Goal: Task Accomplishment & Management: Use online tool/utility

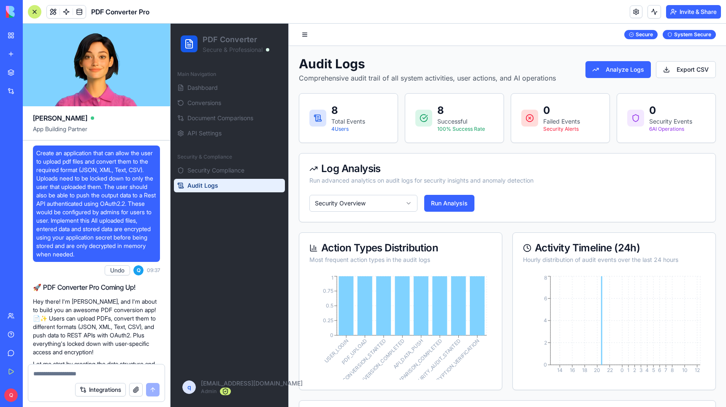
scroll to position [4572, 0]
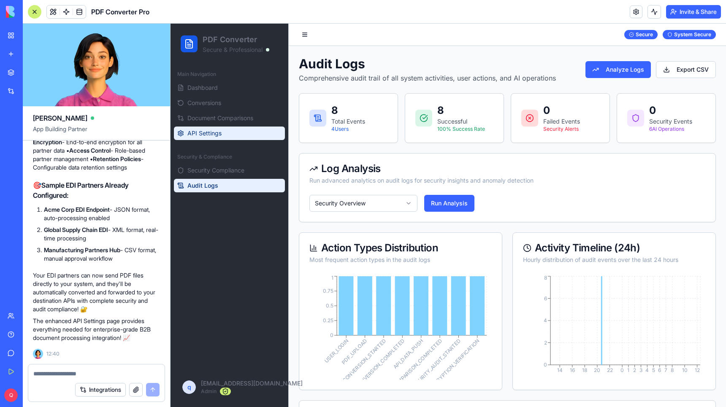
click at [217, 129] on link "API Settings" at bounding box center [229, 134] width 111 height 14
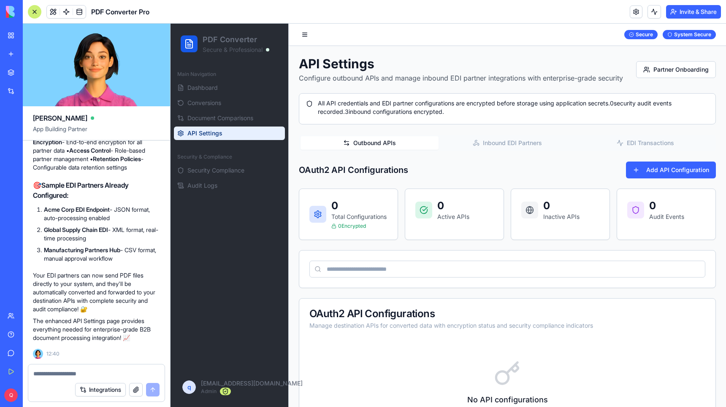
scroll to position [85, 0]
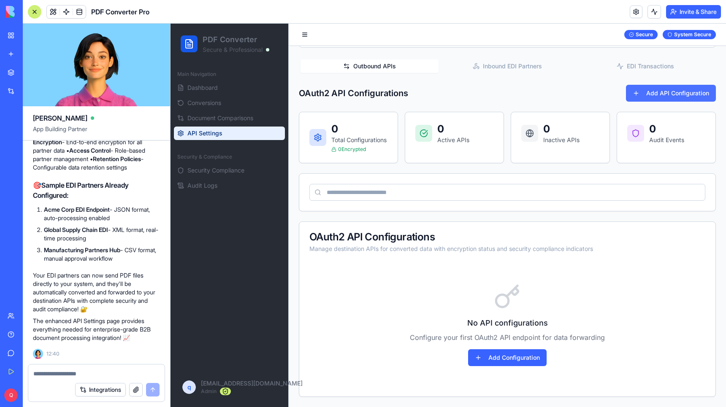
click at [667, 85] on button "Add API Configuration" at bounding box center [671, 93] width 90 height 17
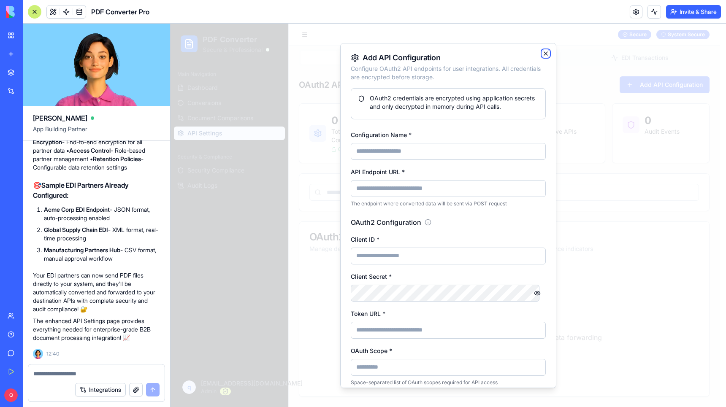
click at [542, 52] on icon "button" at bounding box center [545, 53] width 7 height 7
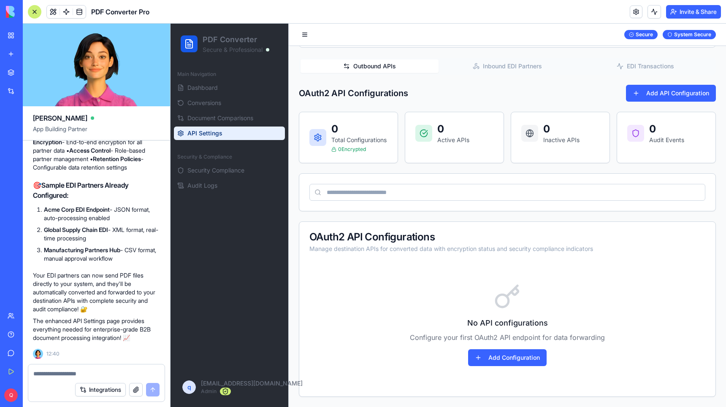
click at [498, 60] on button "Inbound EDI Partners" at bounding box center [508, 67] width 138 height 14
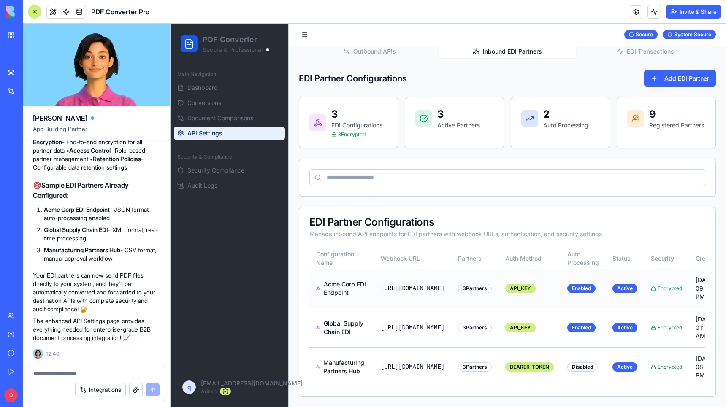
scroll to position [123, 0]
click at [93, 372] on textarea at bounding box center [96, 374] width 126 height 8
type textarea "*"
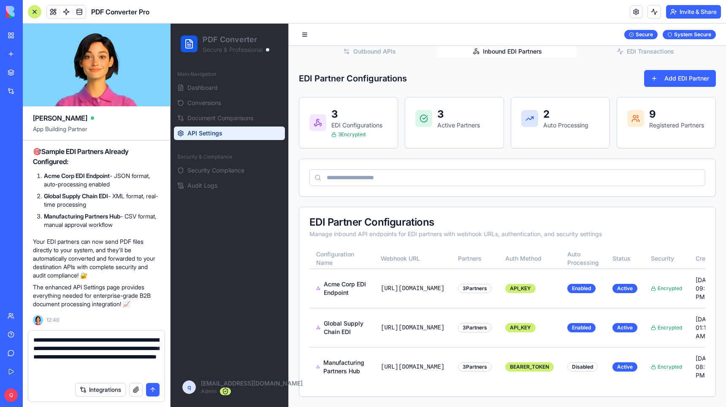
type textarea "**********"
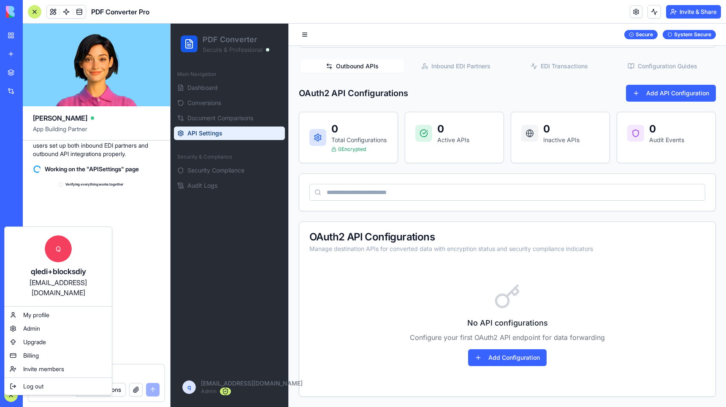
scroll to position [5899, 0]
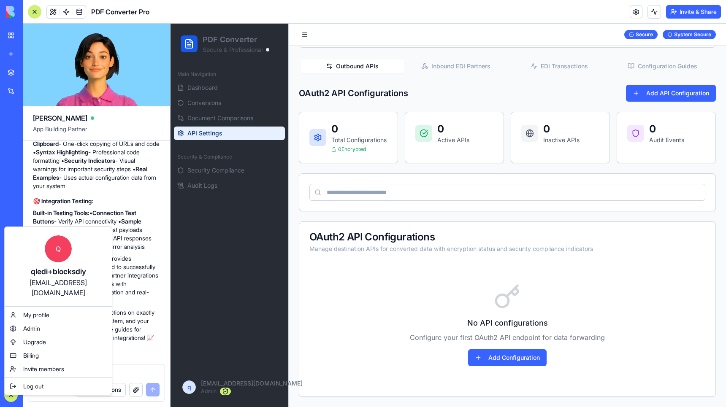
click at [126, 210] on html "BETA My Workspace New app Marketplace Integrations Recent Asset Hub QuoteMaster…" at bounding box center [363, 203] width 726 height 407
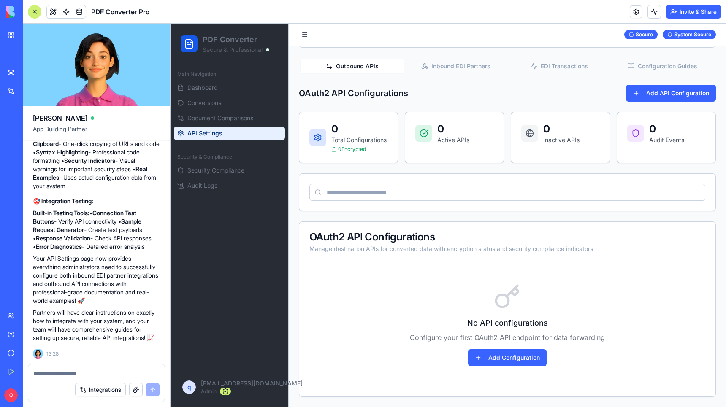
click at [217, 130] on span "API Settings" at bounding box center [204, 133] width 35 height 8
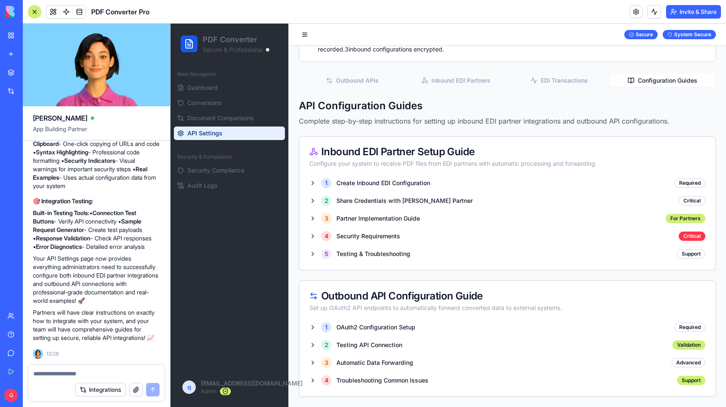
scroll to position [64, 0]
click at [664, 60] on div "API Settings Configure outbound APIs and manage inbound EDI partner integration…" at bounding box center [507, 196] width 417 height 404
click at [312, 180] on div "1 Create Inbound EDI Configuration" at bounding box center [369, 183] width 121 height 10
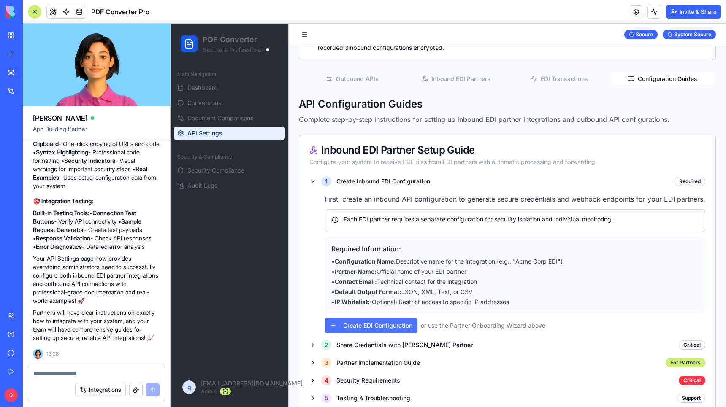
click at [387, 334] on button "Create EDI Configuration" at bounding box center [371, 325] width 93 height 15
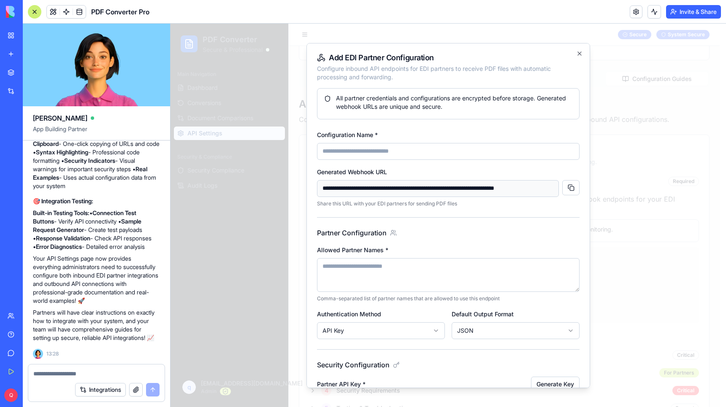
click at [364, 190] on input "**********" at bounding box center [438, 188] width 242 height 17
drag, startPoint x: 351, startPoint y: 187, endPoint x: 512, endPoint y: 187, distance: 160.8
click at [512, 187] on input "**********" at bounding box center [438, 188] width 242 height 17
click at [510, 188] on input "**********" at bounding box center [438, 188] width 242 height 17
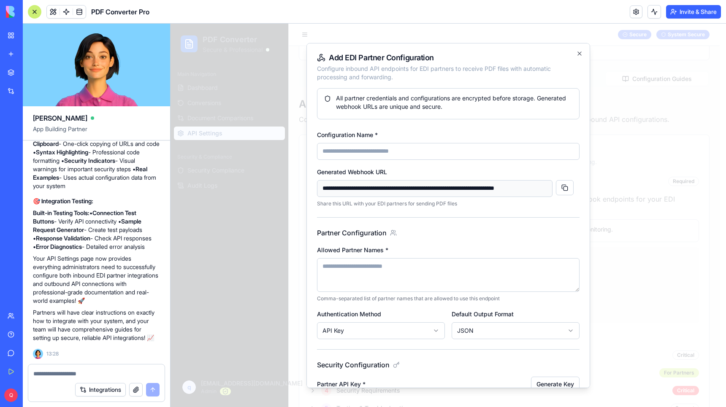
drag, startPoint x: 526, startPoint y: 189, endPoint x: 551, endPoint y: 188, distance: 24.9
click at [551, 188] on input "**********" at bounding box center [435, 188] width 236 height 17
click at [477, 190] on input "**********" at bounding box center [435, 188] width 236 height 17
drag, startPoint x: 453, startPoint y: 190, endPoint x: 563, endPoint y: 187, distance: 110.2
click at [563, 187] on div "**********" at bounding box center [448, 188] width 263 height 17
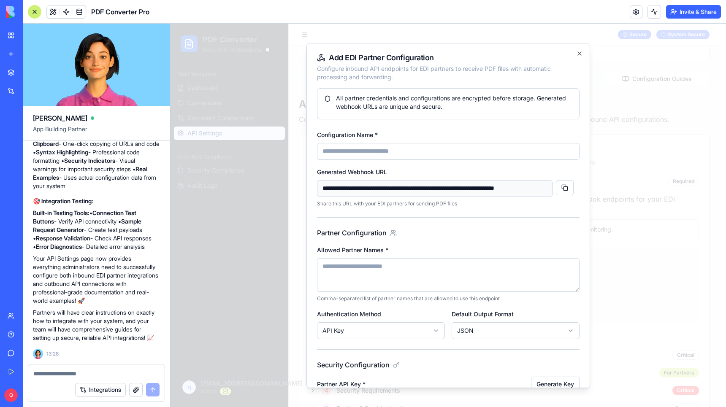
drag, startPoint x: 469, startPoint y: 239, endPoint x: 384, endPoint y: 205, distance: 91.6
click at [463, 235] on div "Partner Configuration Allowed Partner Names * Comma-separated list of partner n…" at bounding box center [448, 283] width 263 height 111
click at [375, 190] on input "**********" at bounding box center [435, 188] width 236 height 17
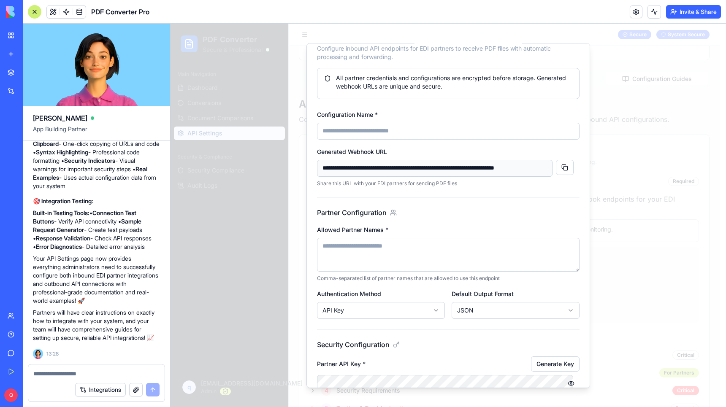
scroll to position [66, 0]
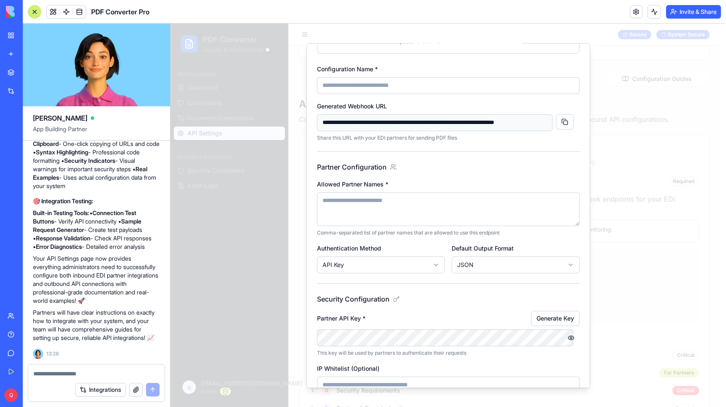
click at [394, 264] on body "PDF Converter Secure & Professional Main Navigation Dashboard Conversions Docum…" at bounding box center [445, 260] width 549 height 602
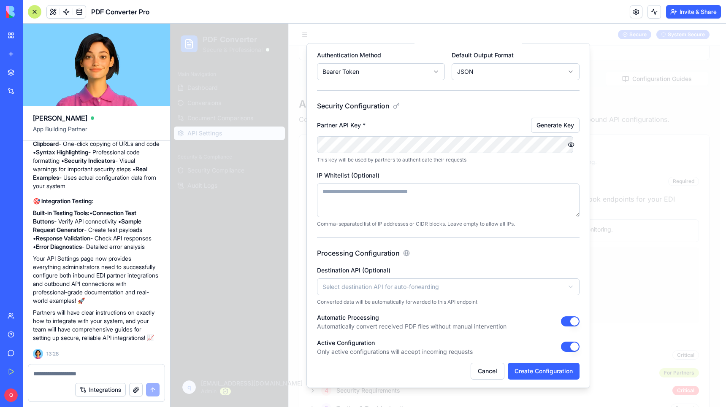
scroll to position [261, 0]
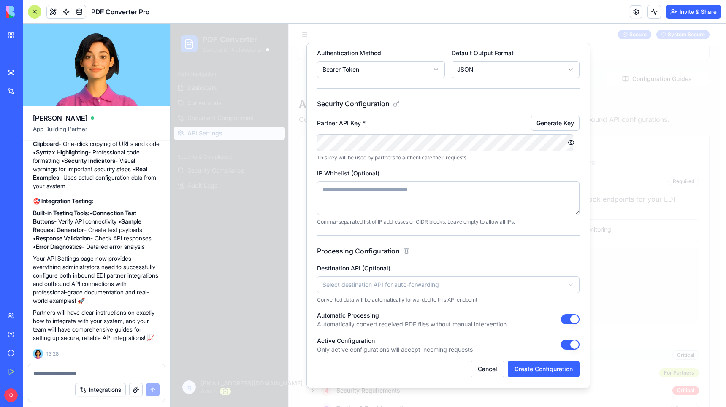
drag, startPoint x: 481, startPoint y: 372, endPoint x: 465, endPoint y: 356, distance: 21.8
click at [481, 372] on button "Cancel" at bounding box center [488, 369] width 34 height 17
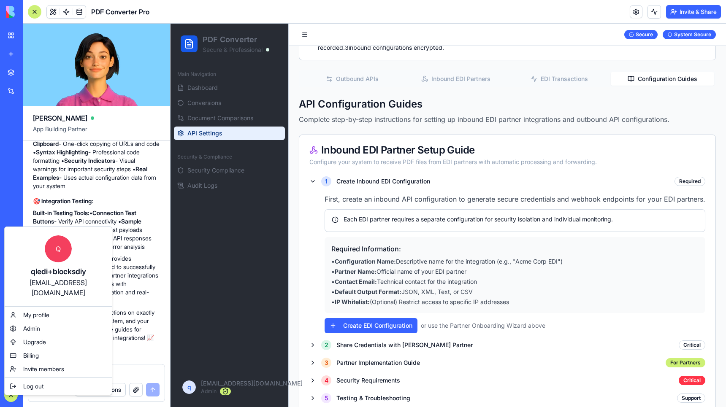
click at [126, 179] on html "BETA My Workspace New app Marketplace Integrations Recent Asset Hub QuoteMaster…" at bounding box center [363, 203] width 726 height 407
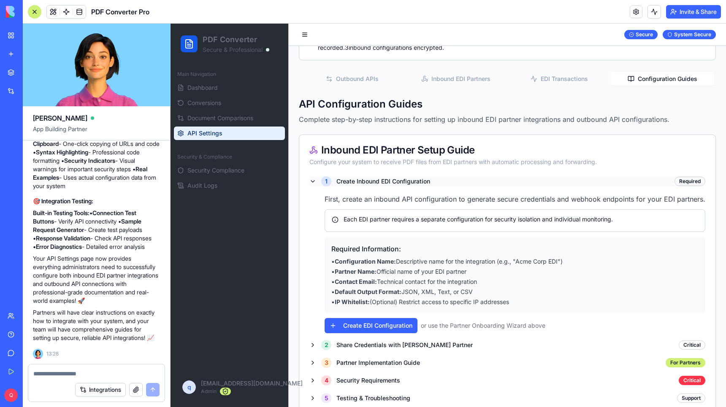
click at [313, 179] on div "1 Create Inbound EDI Configuration" at bounding box center [369, 181] width 121 height 10
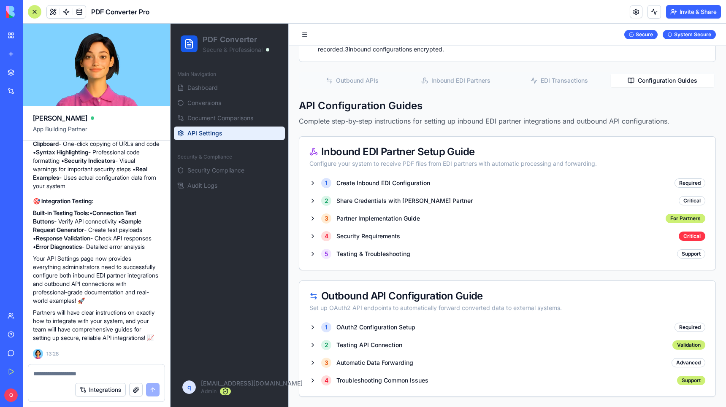
click at [77, 371] on textarea at bounding box center [96, 374] width 126 height 8
click at [686, 11] on button "Invite & Share" at bounding box center [693, 12] width 55 height 14
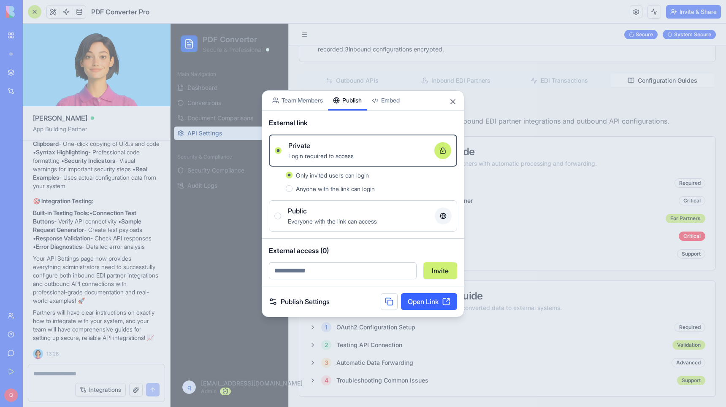
click at [435, 300] on link "Open Link" at bounding box center [429, 301] width 56 height 17
click at [451, 102] on button "Close" at bounding box center [453, 102] width 8 height 8
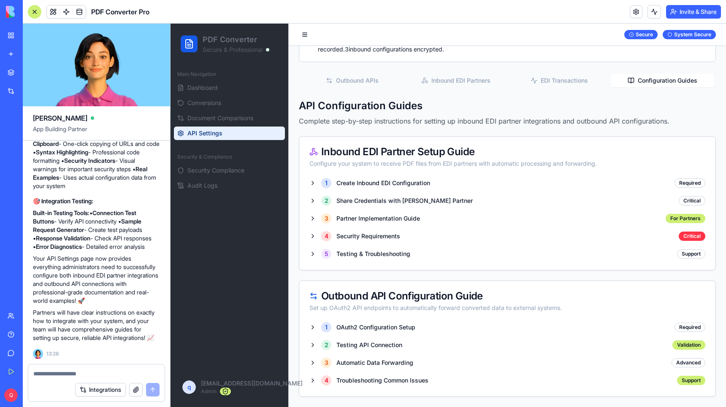
click at [63, 372] on textarea at bounding box center [96, 374] width 126 height 8
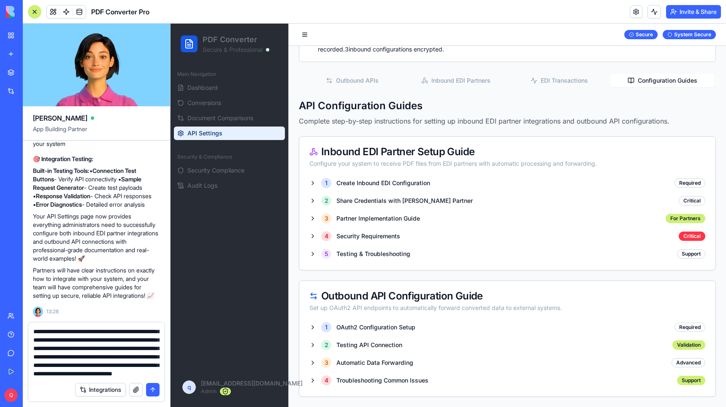
scroll to position [58, 0]
type textarea "**********"
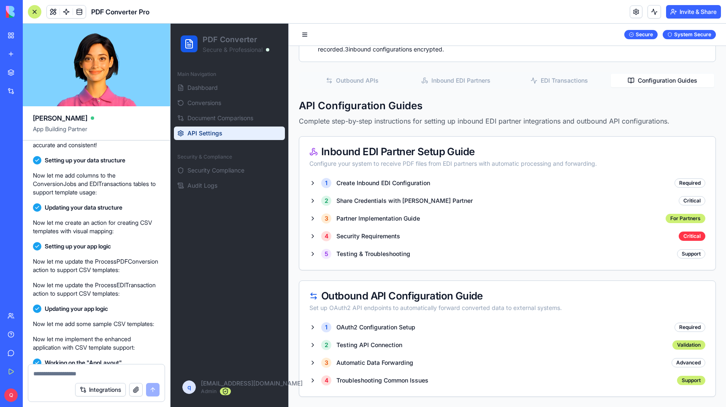
scroll to position [6104, 0]
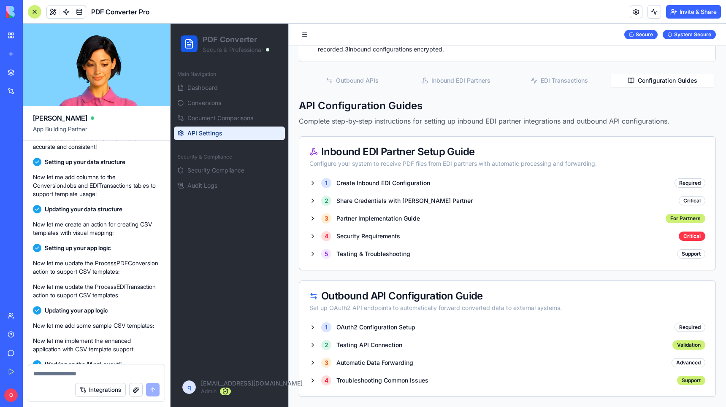
drag, startPoint x: 114, startPoint y: 233, endPoint x: 37, endPoint y: 168, distance: 100.9
click at [37, 60] on span "For the PDF conversions to CSV, can you add a function where users can upload a…" at bounding box center [96, 5] width 120 height 110
copy span "For the PDF conversions to CSV, can you add a function where users can upload a…"
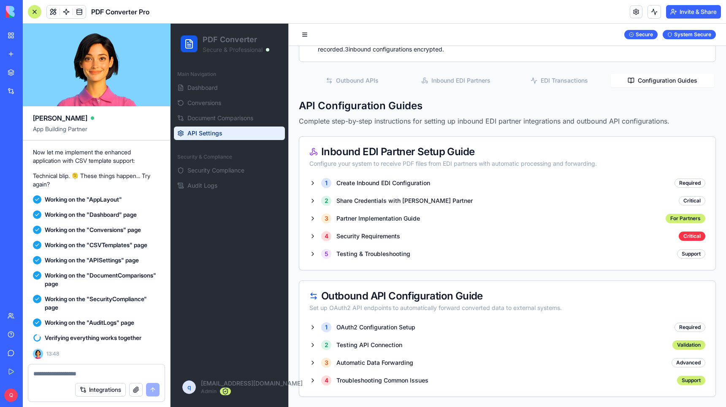
click at [104, 303] on span "Working on the "SecurityCompliance" page" at bounding box center [102, 303] width 115 height 17
click at [38, 9] on div at bounding box center [35, 12] width 14 height 14
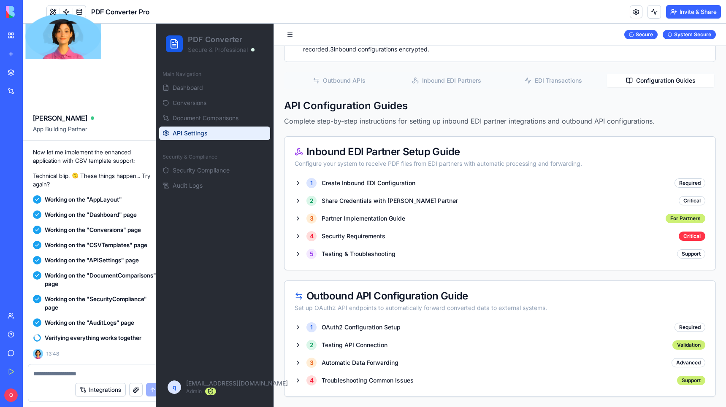
scroll to position [56, 0]
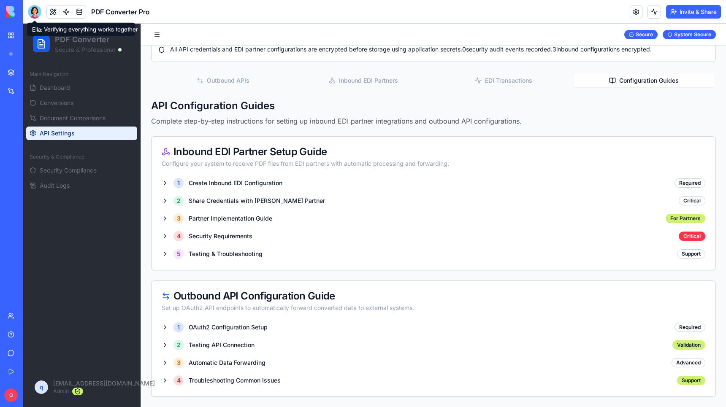
click at [35, 12] on div at bounding box center [35, 12] width 14 height 14
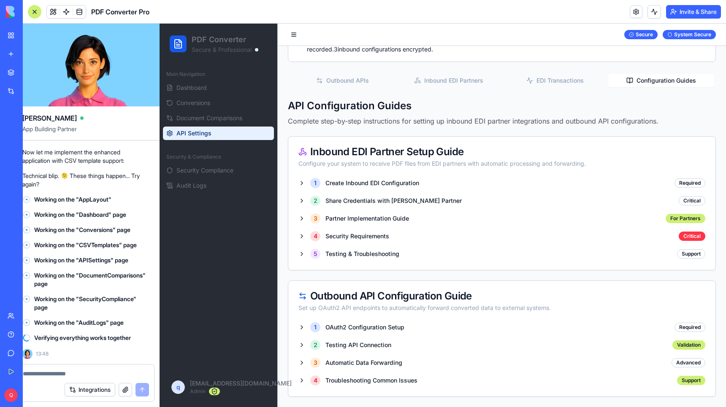
scroll to position [0, 0]
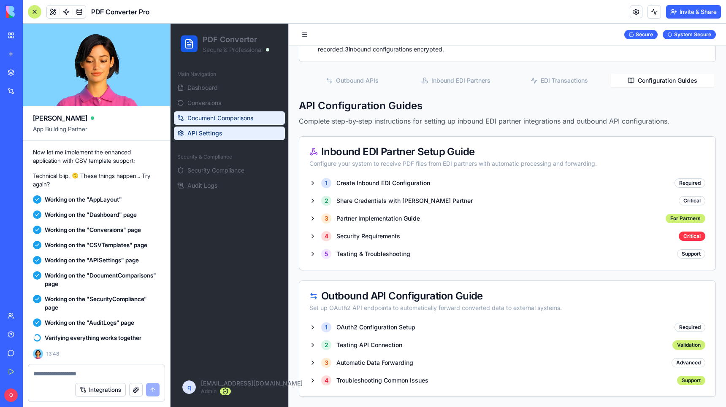
click at [219, 116] on span "Document Comparisons" at bounding box center [220, 118] width 66 height 8
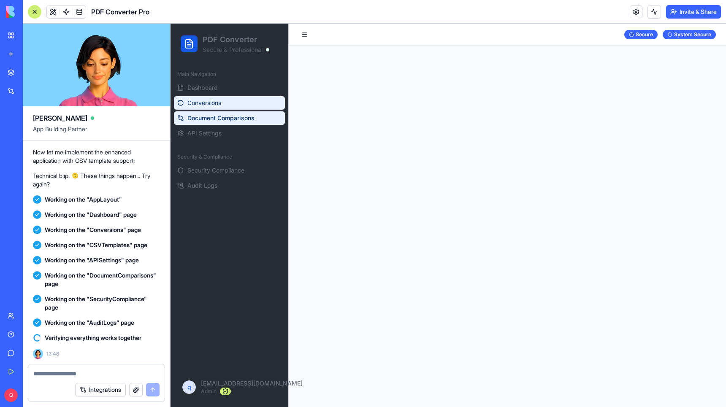
click at [221, 105] on span "Conversions" at bounding box center [204, 103] width 34 height 8
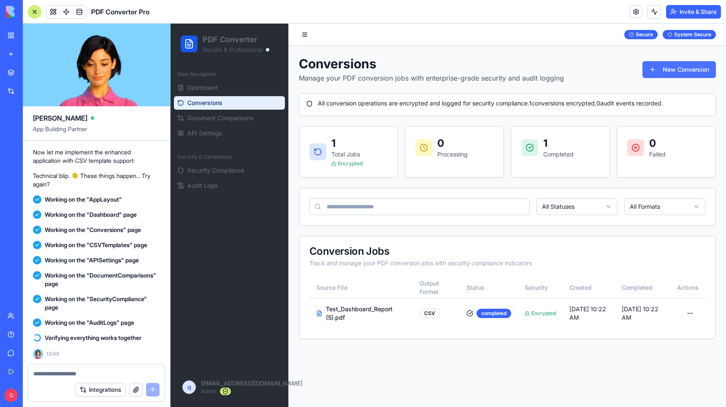
click at [675, 73] on button "New Conversion" at bounding box center [679, 69] width 73 height 17
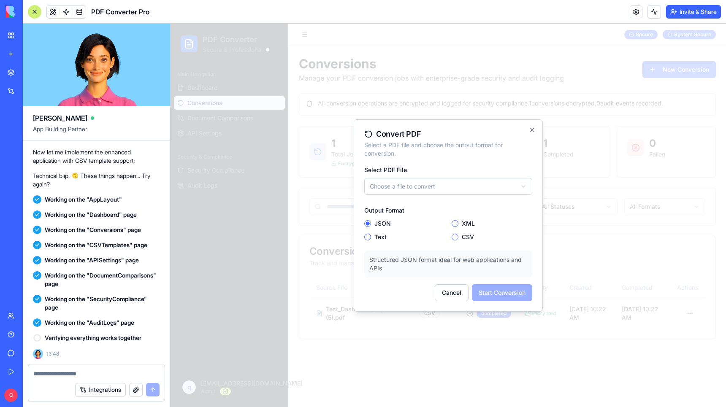
click at [400, 189] on body "PDF Converter Secure & Professional Main Navigation Dashboard Conversions Docum…" at bounding box center [449, 216] width 556 height 384
click at [451, 236] on div "JSON XML Text CSV" at bounding box center [448, 230] width 168 height 20
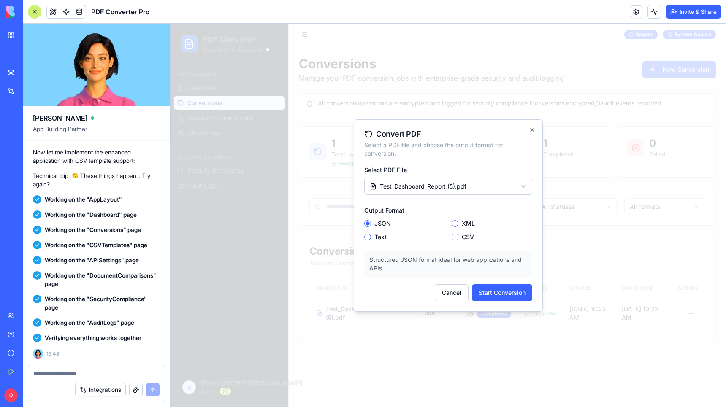
click at [457, 239] on button "CSV" at bounding box center [455, 237] width 7 height 7
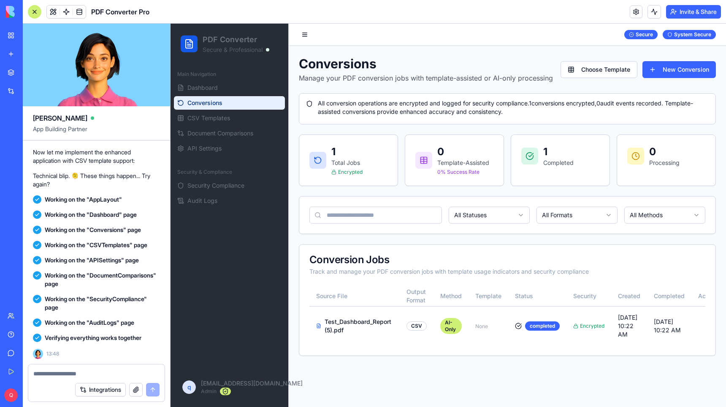
scroll to position [6521, 0]
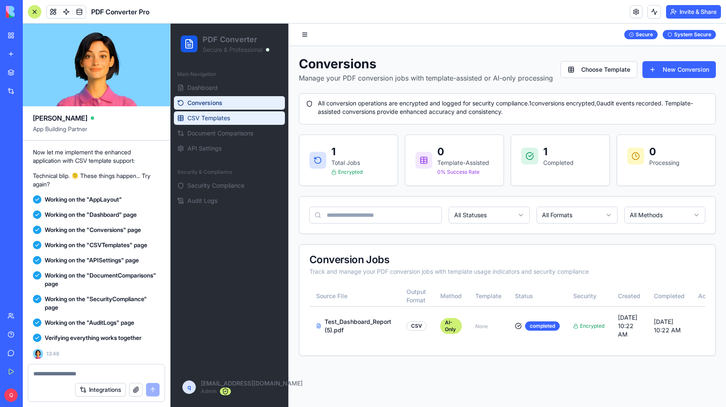
click at [219, 119] on span "CSV Templates" at bounding box center [208, 118] width 43 height 8
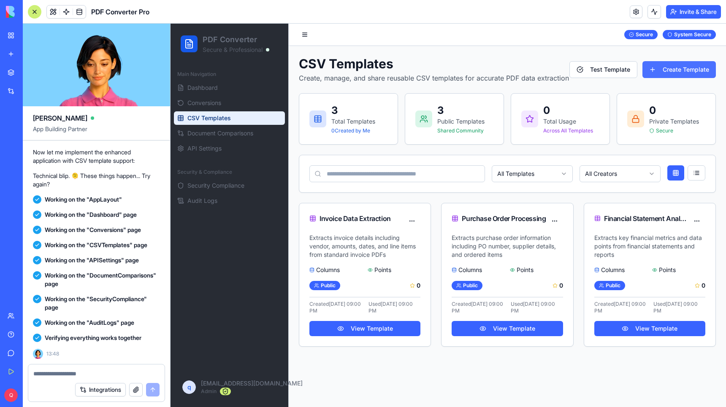
click at [685, 67] on button "Create Template" at bounding box center [679, 69] width 73 height 17
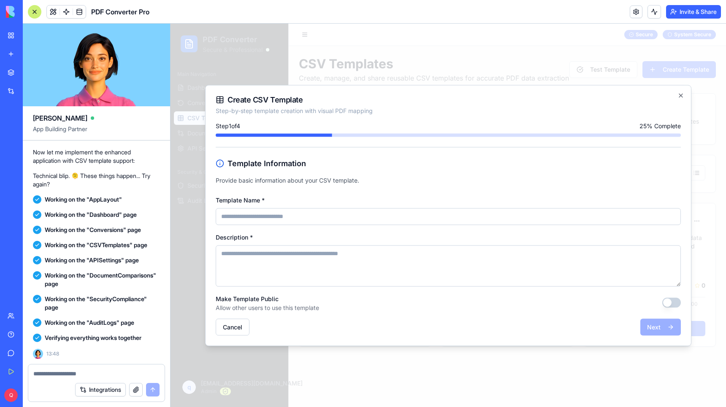
click at [272, 210] on input "Template Name *" at bounding box center [448, 216] width 465 height 17
click at [275, 214] on input "Template Name *" at bounding box center [448, 216] width 465 height 17
type input "****"
click at [659, 324] on div "Cancel Next" at bounding box center [448, 327] width 465 height 17
click at [294, 258] on textarea "Description *" at bounding box center [448, 265] width 465 height 41
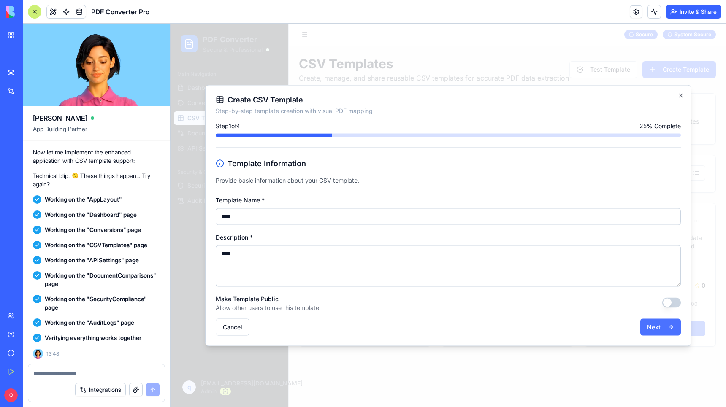
type textarea "****"
click at [663, 322] on button "Next" at bounding box center [660, 327] width 41 height 17
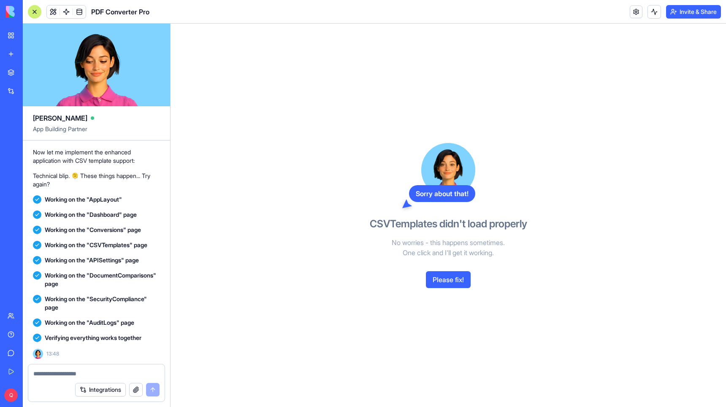
click at [446, 281] on button "Please fix!" at bounding box center [448, 279] width 45 height 17
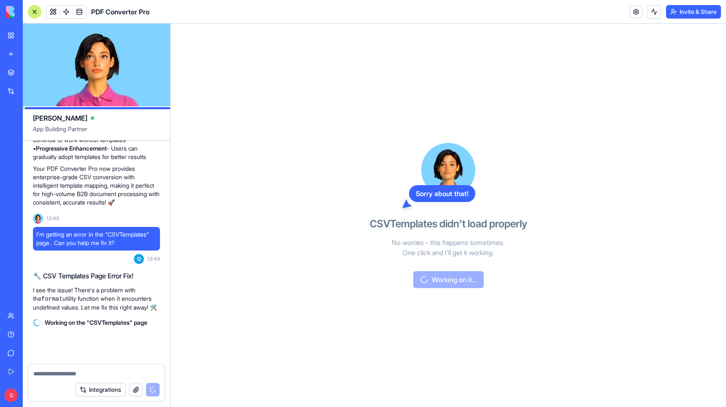
scroll to position [8084, 0]
